Goal: Navigation & Orientation: Find specific page/section

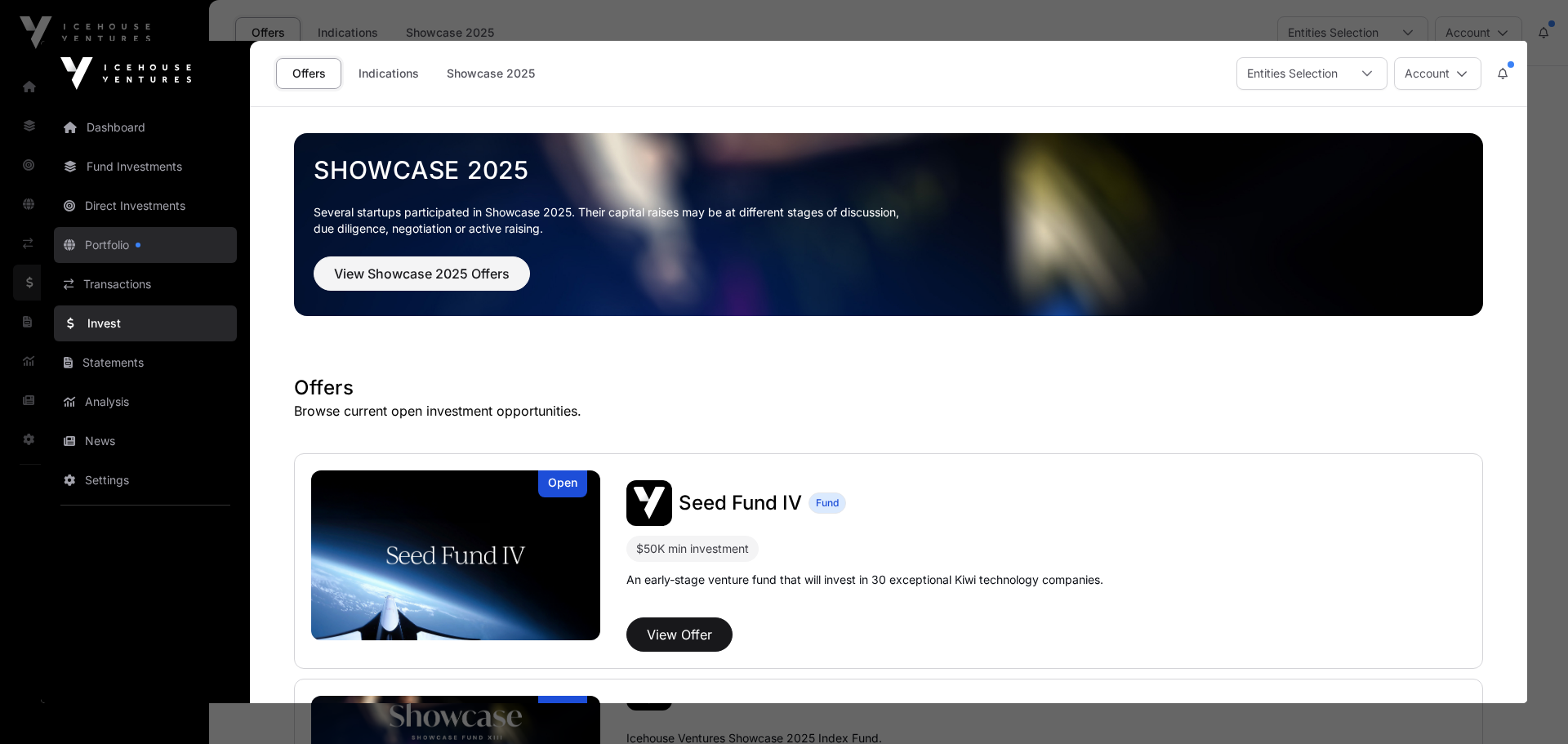
click link "Portfolio"
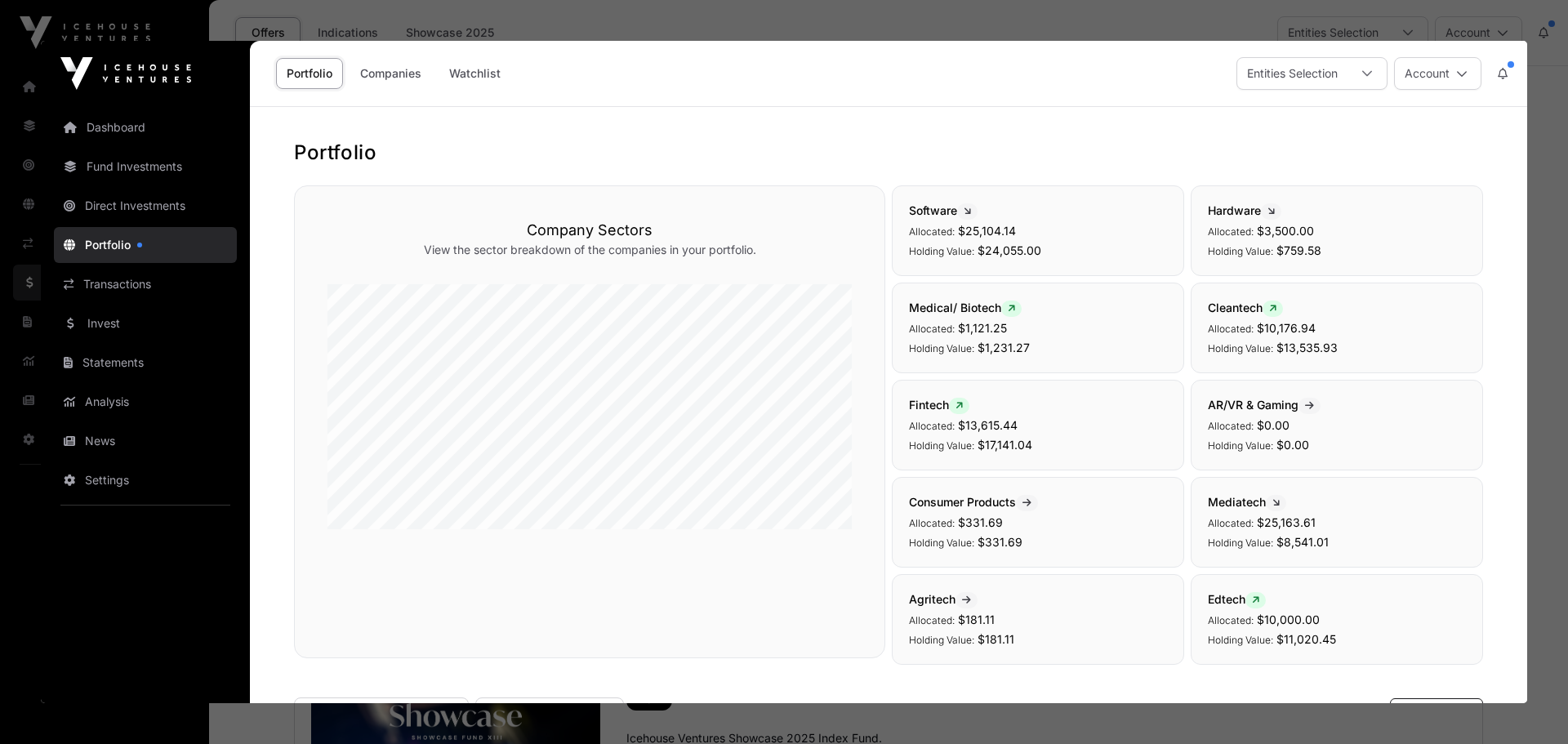
click at [1535, 53] on div at bounding box center [784, 372] width 1568 height 744
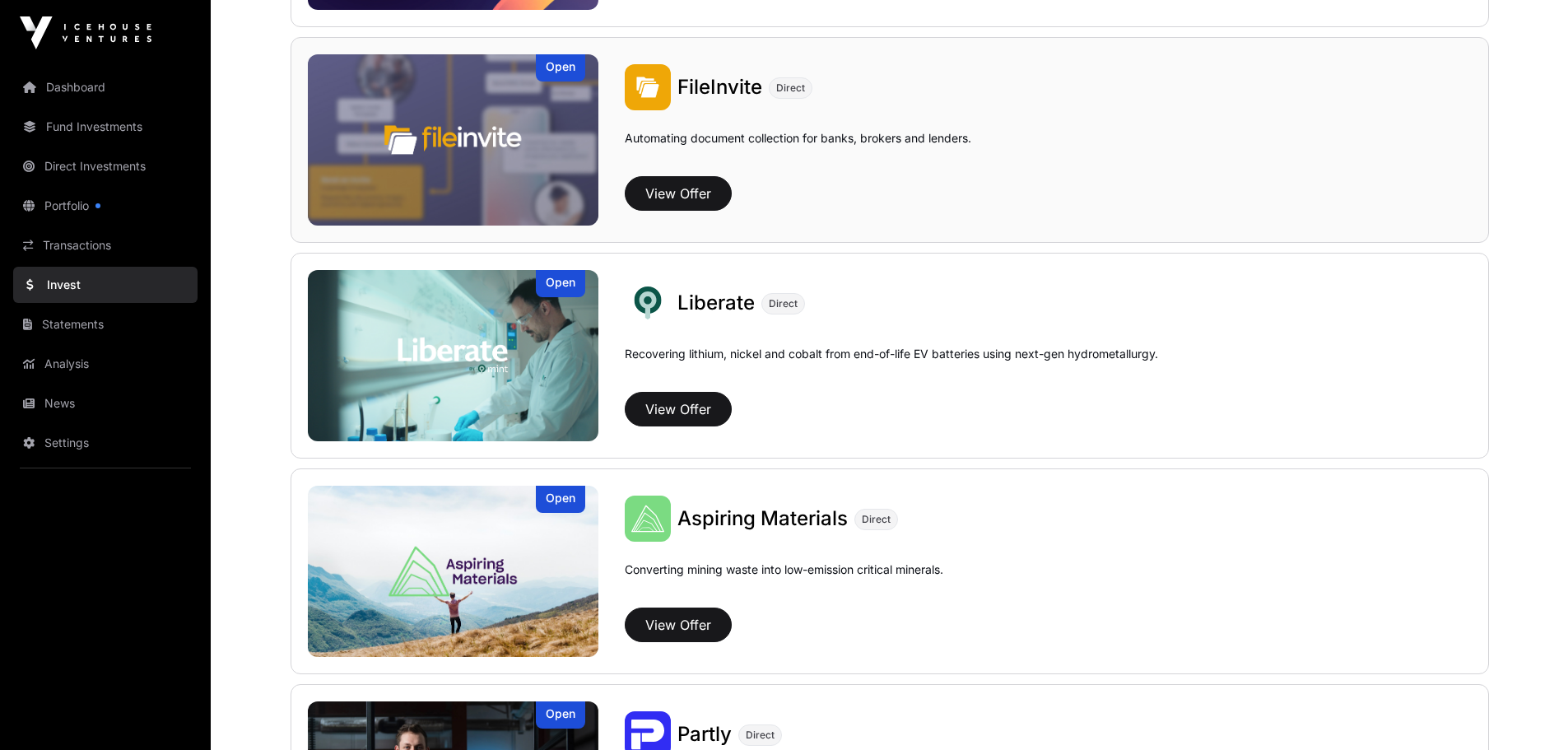
scroll to position [1071, 0]
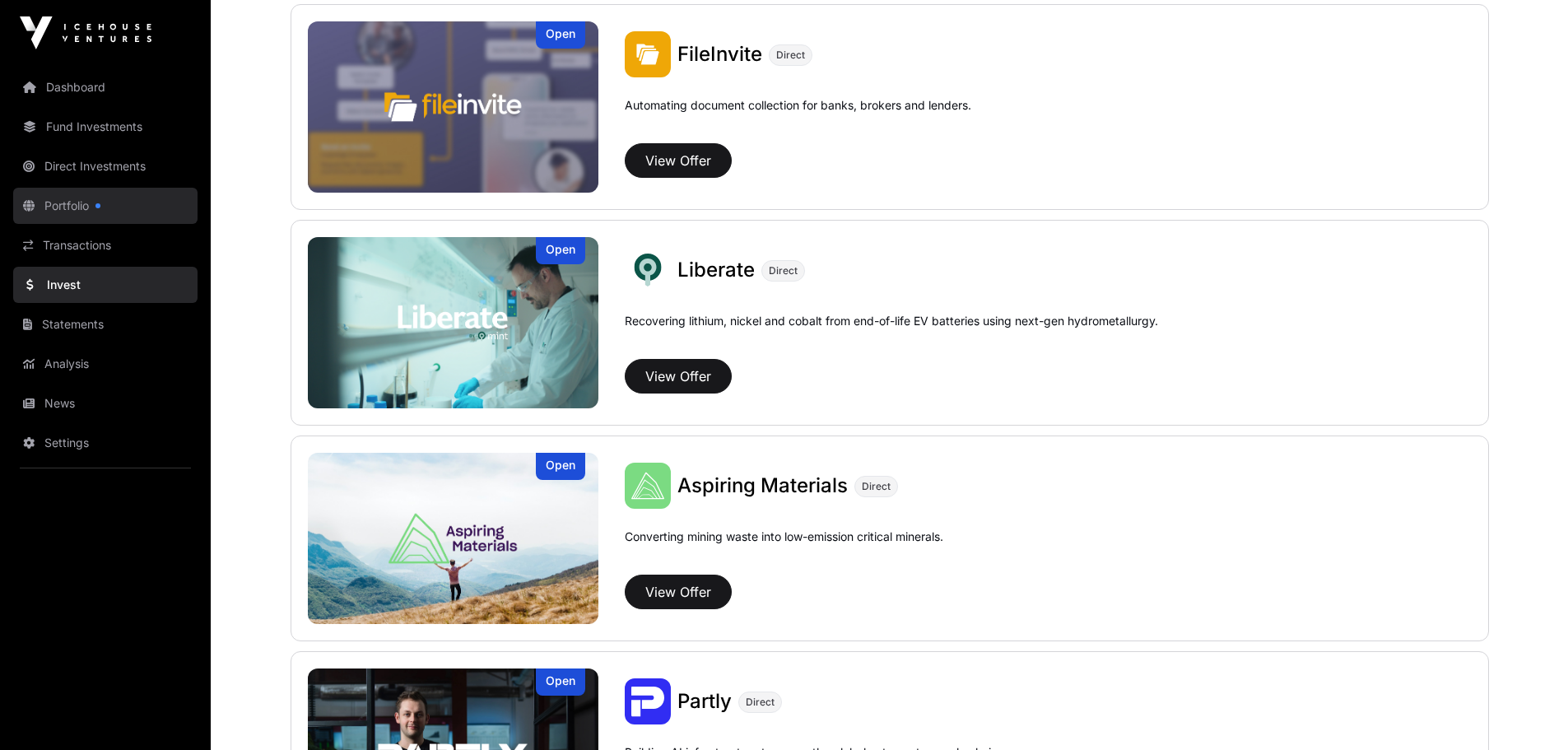
click at [89, 207] on link "Portfolio" at bounding box center [105, 206] width 185 height 37
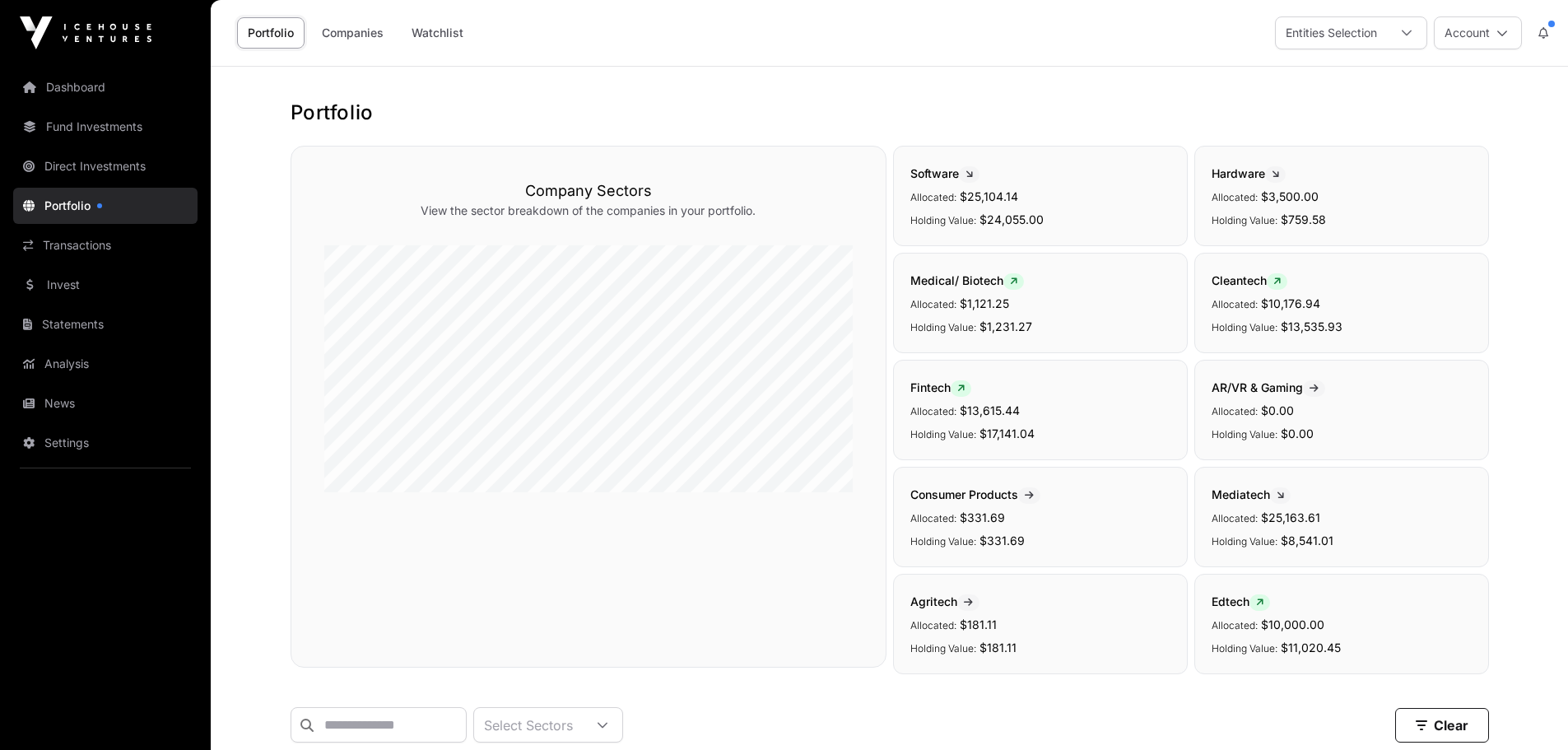
click at [1557, 27] on button at bounding box center [1544, 33] width 30 height 31
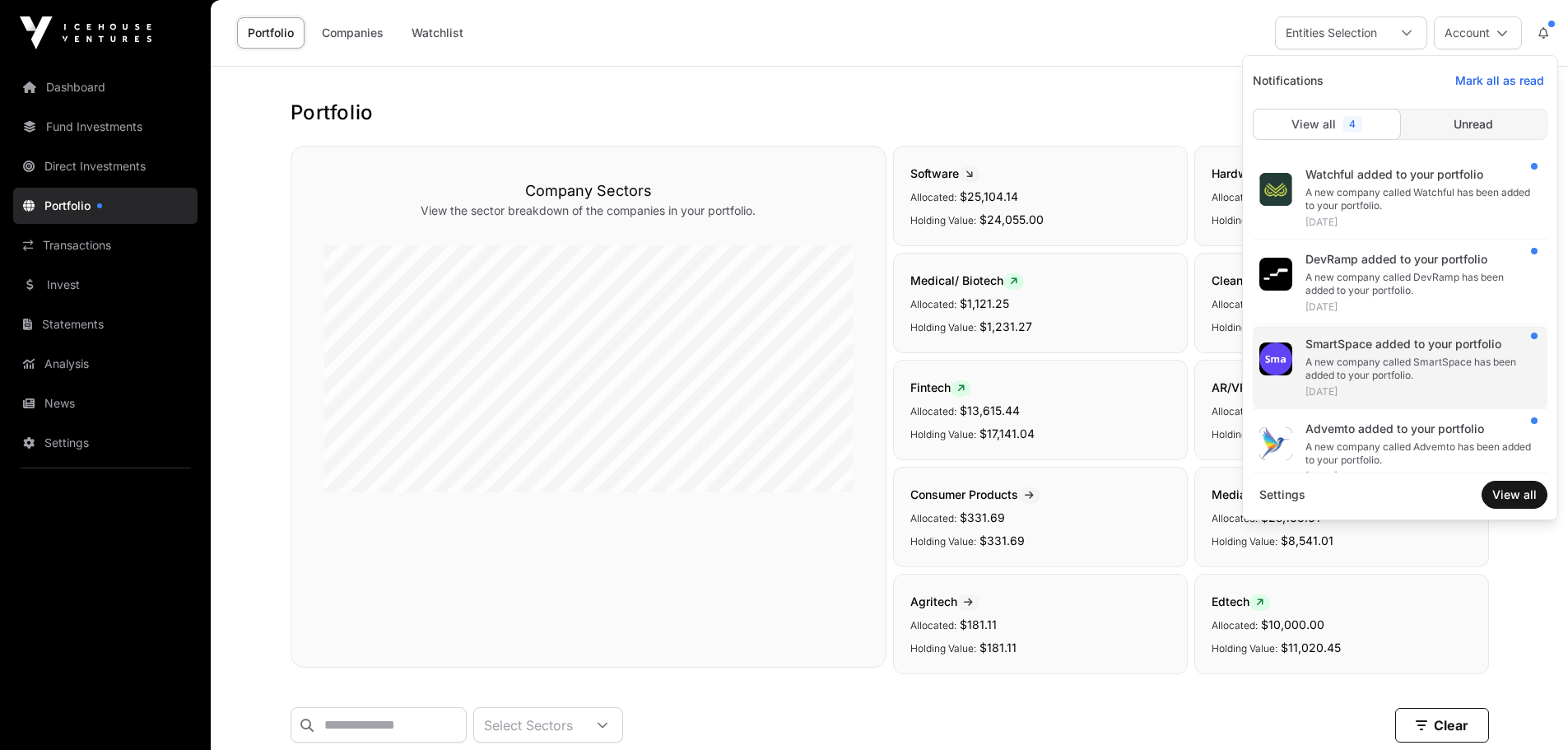
scroll to position [23, 0]
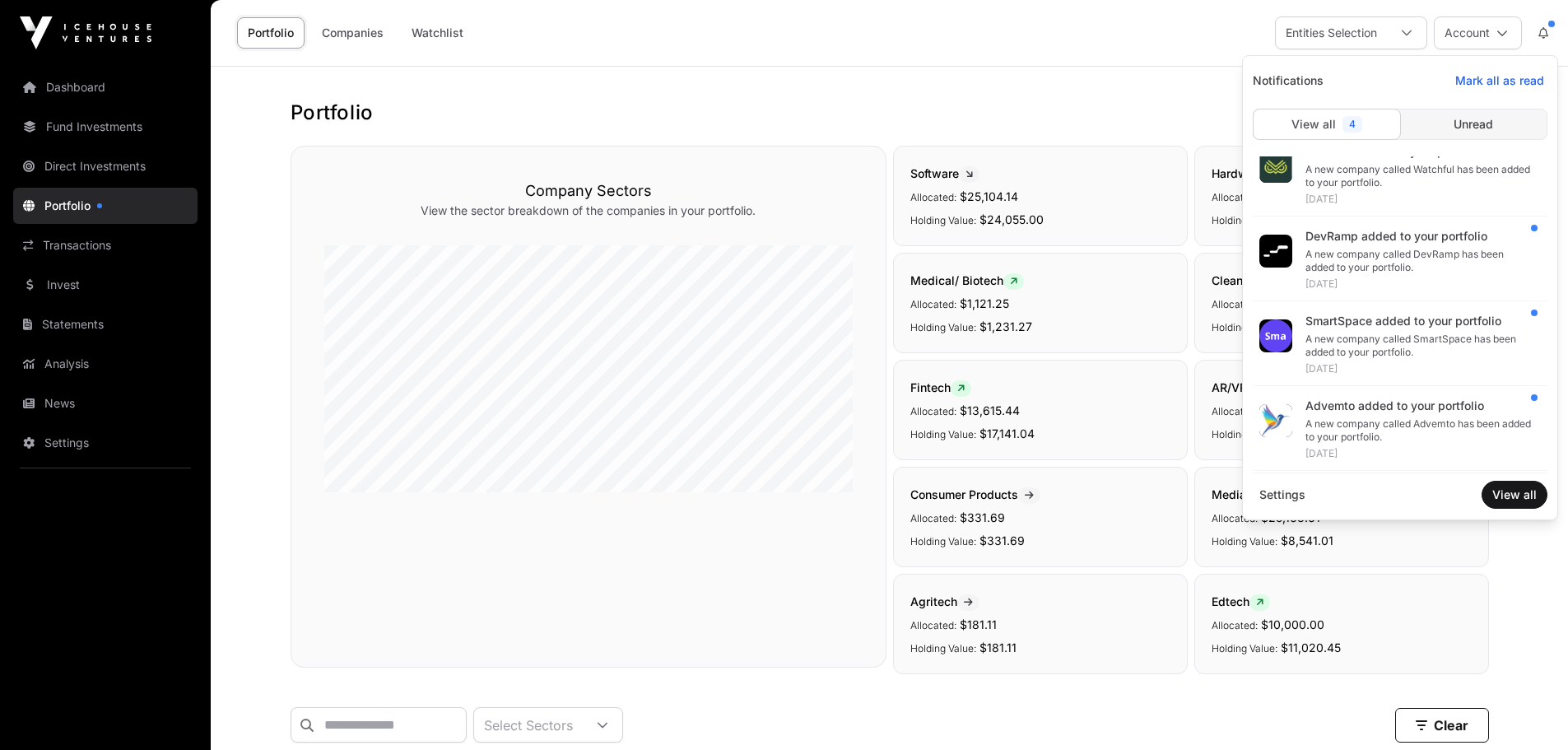
click at [1548, 27] on button at bounding box center [1544, 33] width 30 height 31
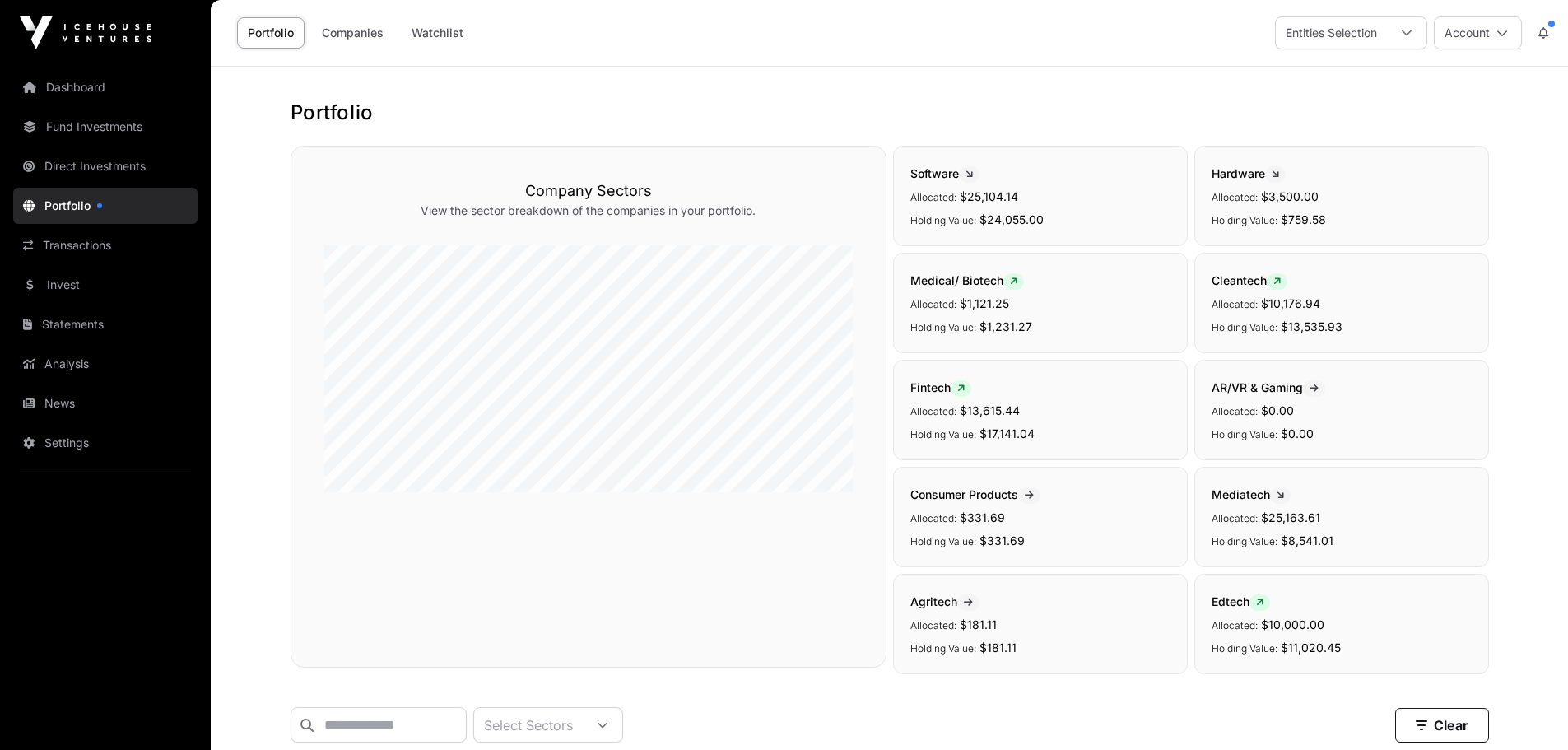
click at [1547, 32] on icon at bounding box center [1543, 32] width 10 height 11
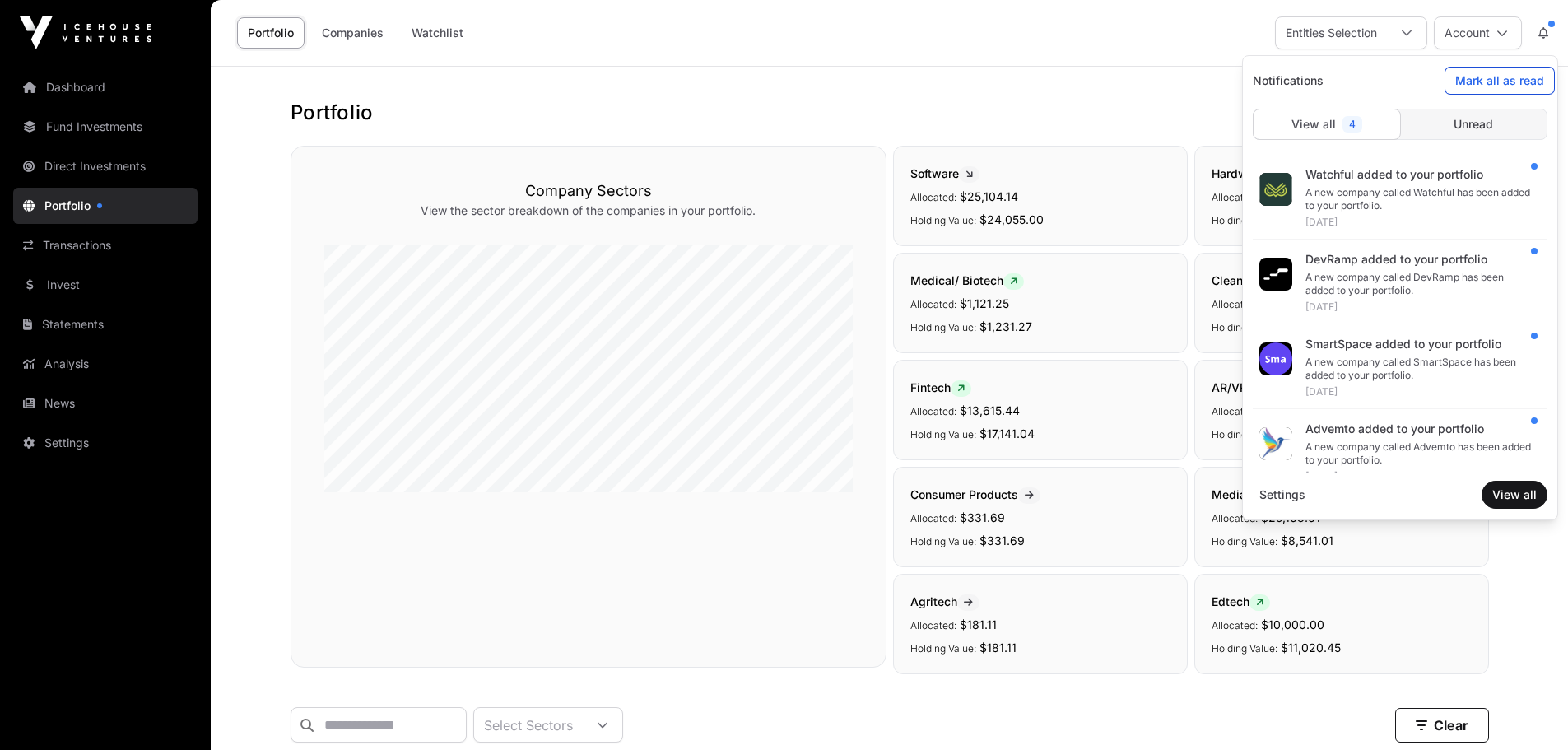
click at [1525, 77] on span "Mark all as read" at bounding box center [1500, 80] width 89 height 17
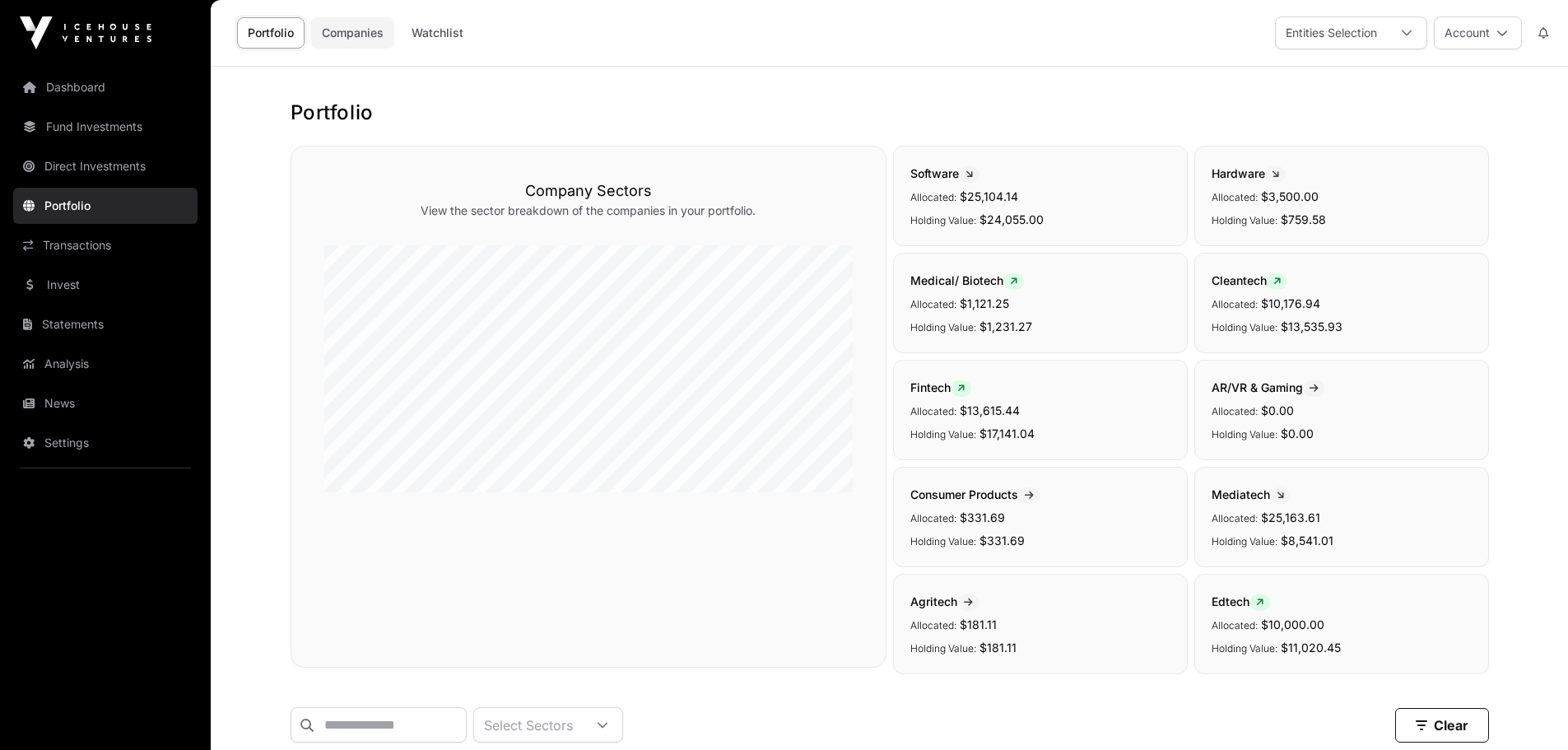
click at [358, 28] on link "Companies" at bounding box center [352, 33] width 83 height 31
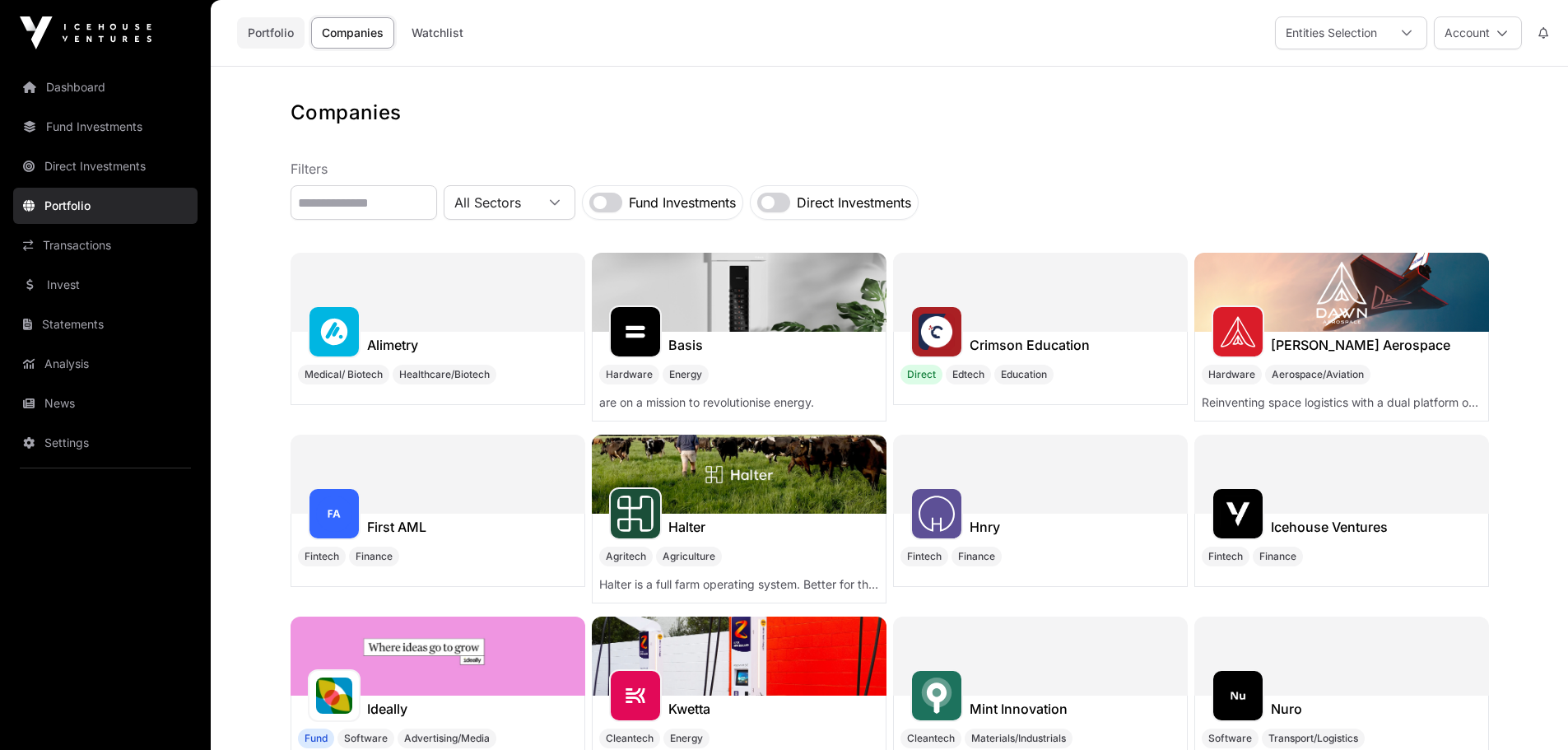
click at [269, 30] on link "Portfolio" at bounding box center [271, 33] width 68 height 31
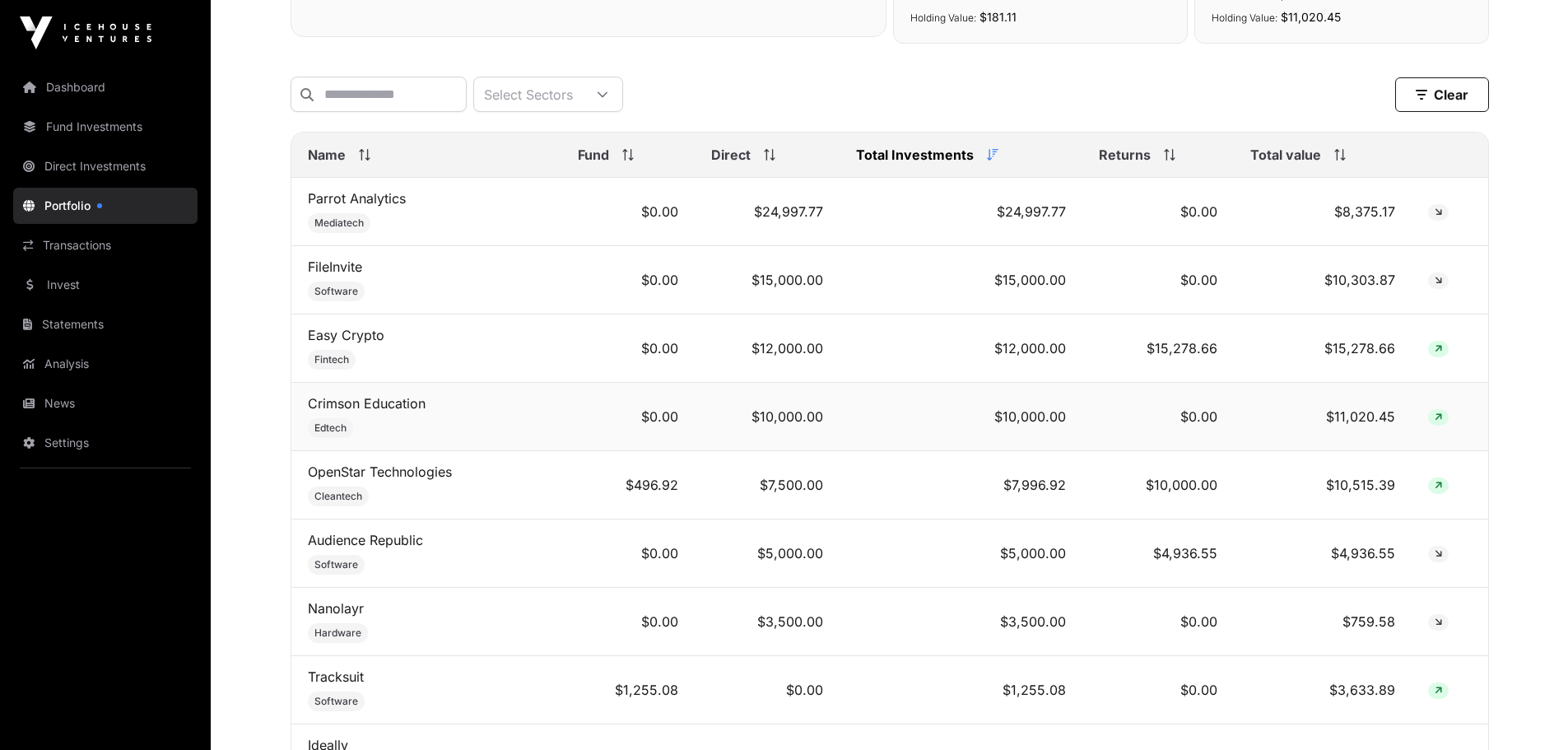
scroll to position [659, 0]
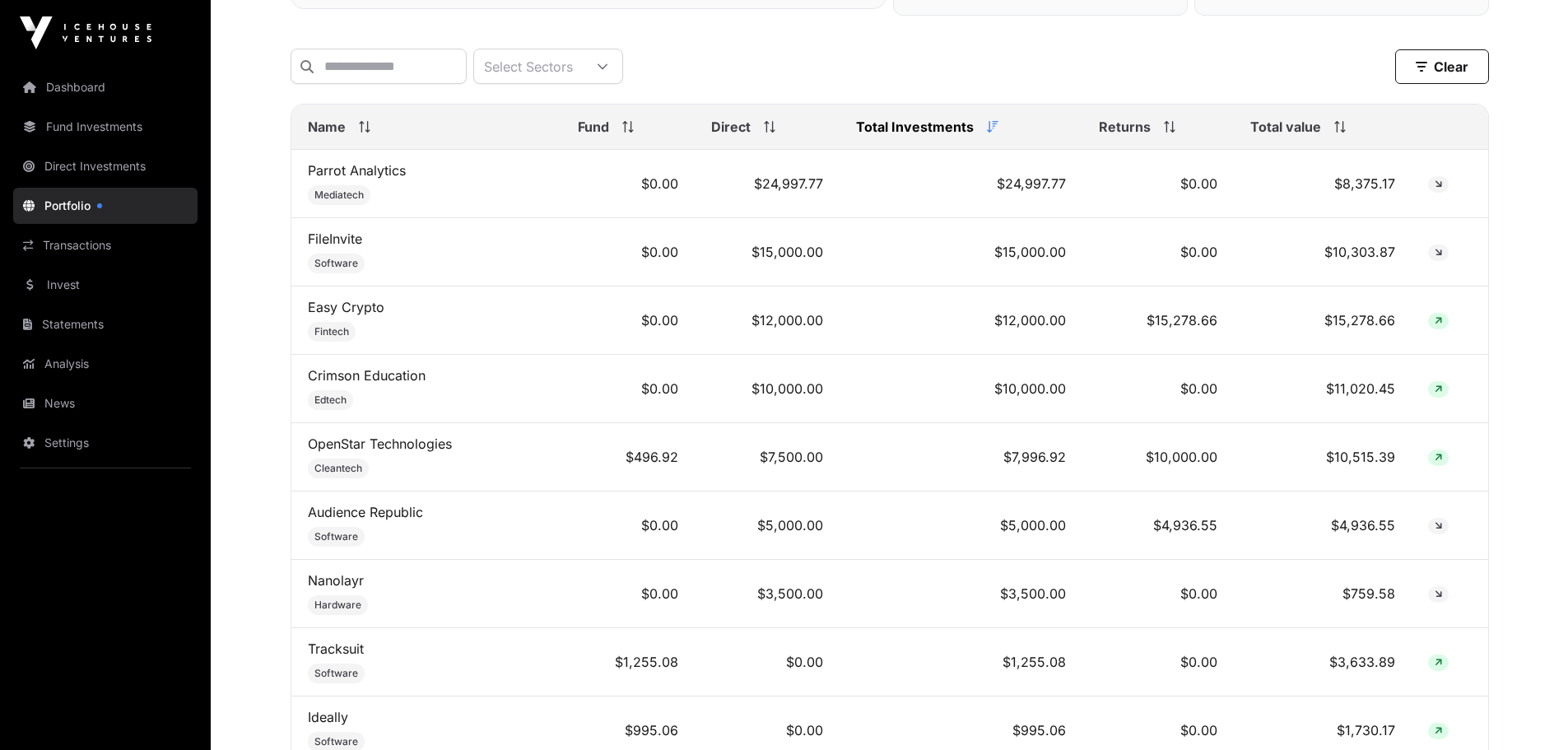
click at [889, 49] on div "Select Sectors Clear" at bounding box center [890, 66] width 1199 height 36
